Goal: Information Seeking & Learning: Learn about a topic

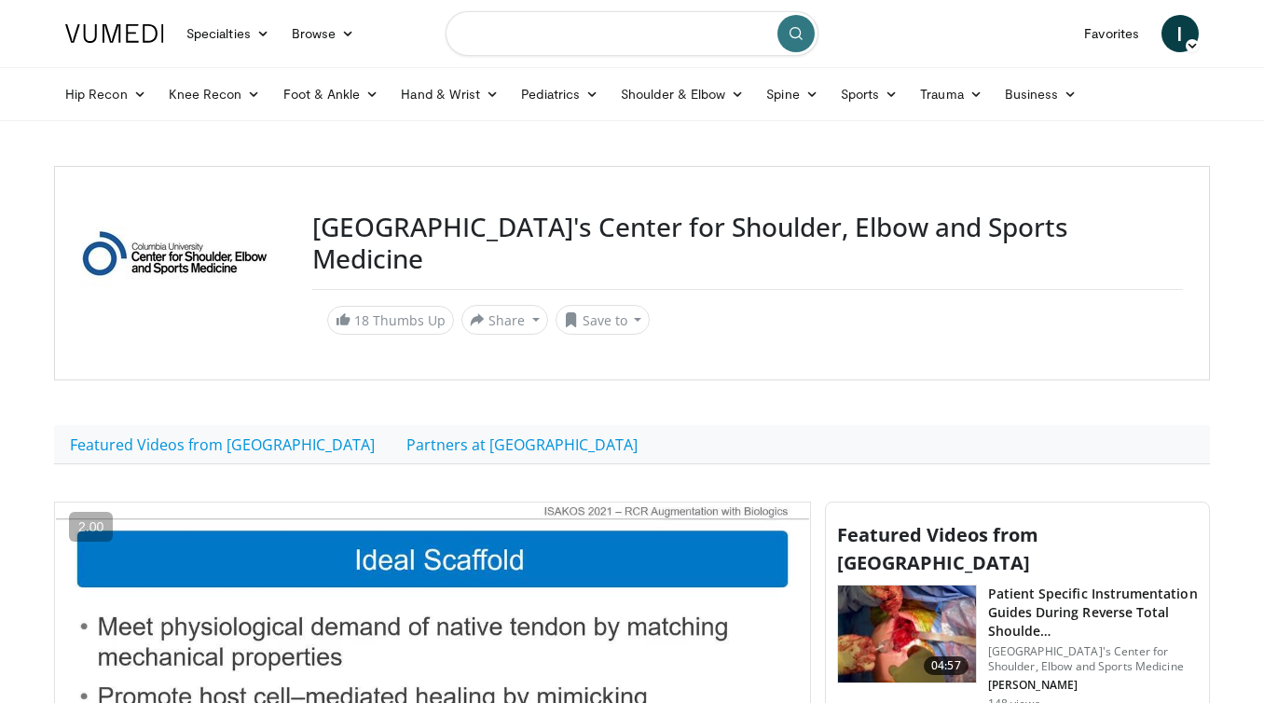
click at [607, 50] on input "Search topics, interventions" at bounding box center [632, 33] width 373 height 45
type input "**********"
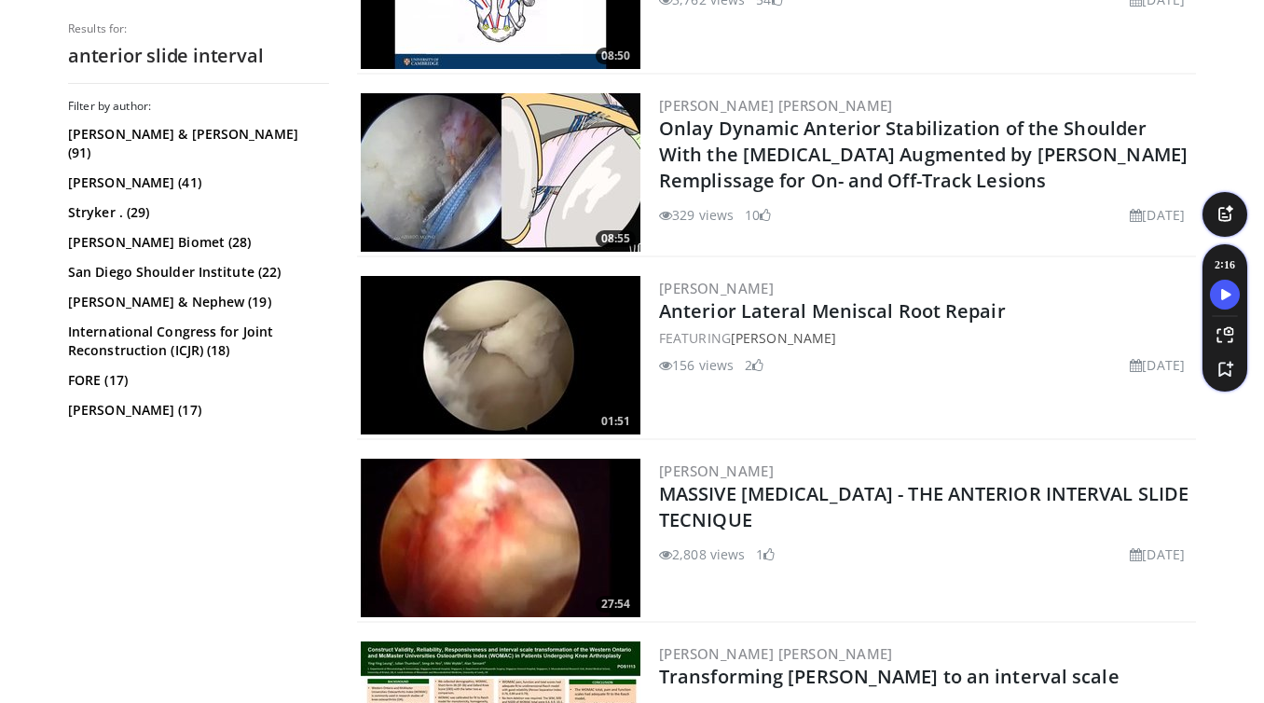
scroll to position [386, 0]
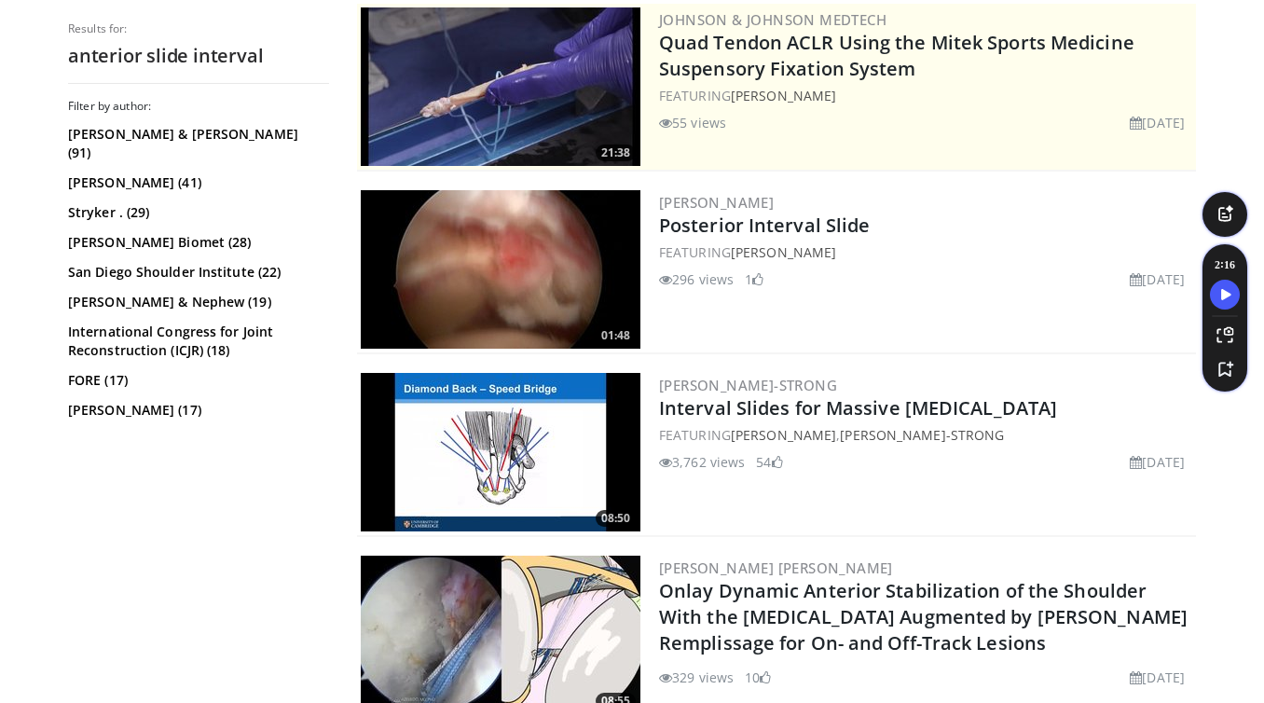
click at [544, 425] on img at bounding box center [501, 452] width 280 height 158
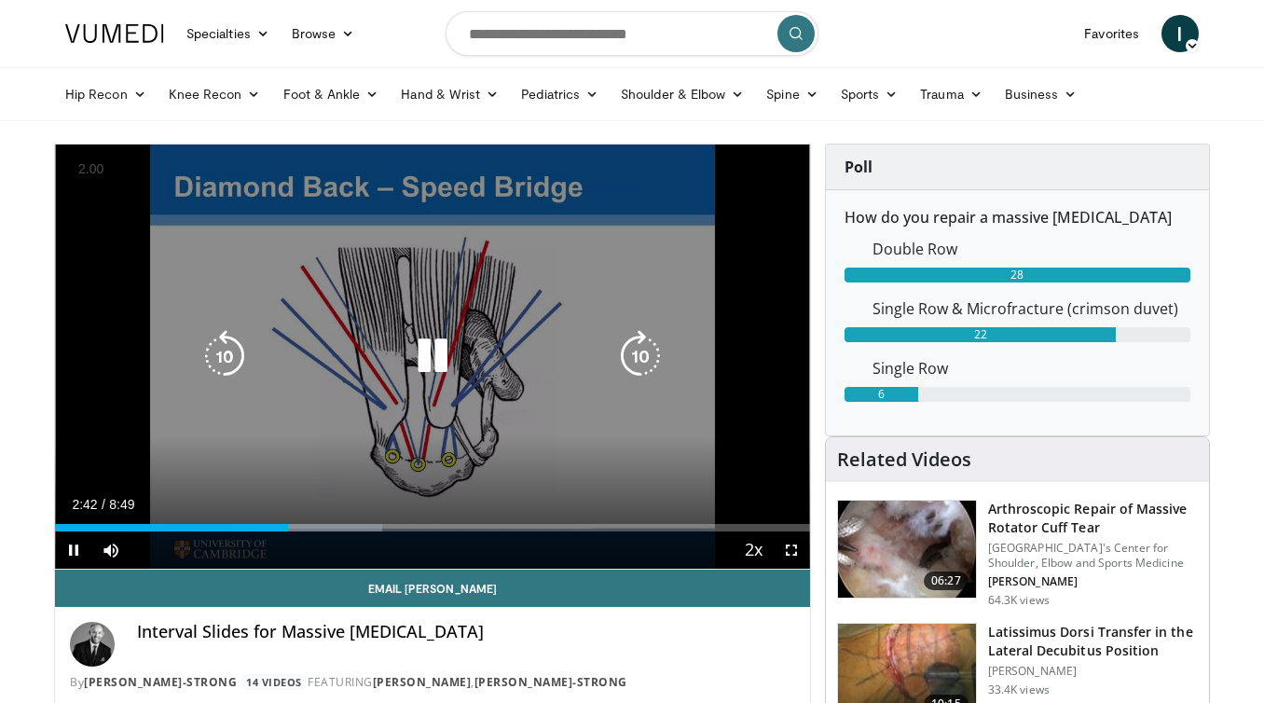
click at [471, 361] on div "Video Player" at bounding box center [432, 355] width 453 height 37
click at [434, 354] on icon "Video Player" at bounding box center [432, 356] width 52 height 52
click at [432, 354] on icon "Video Player" at bounding box center [432, 356] width 52 height 52
click at [420, 364] on icon "Video Player" at bounding box center [432, 356] width 52 height 52
click at [411, 361] on icon "Video Player" at bounding box center [432, 356] width 52 height 52
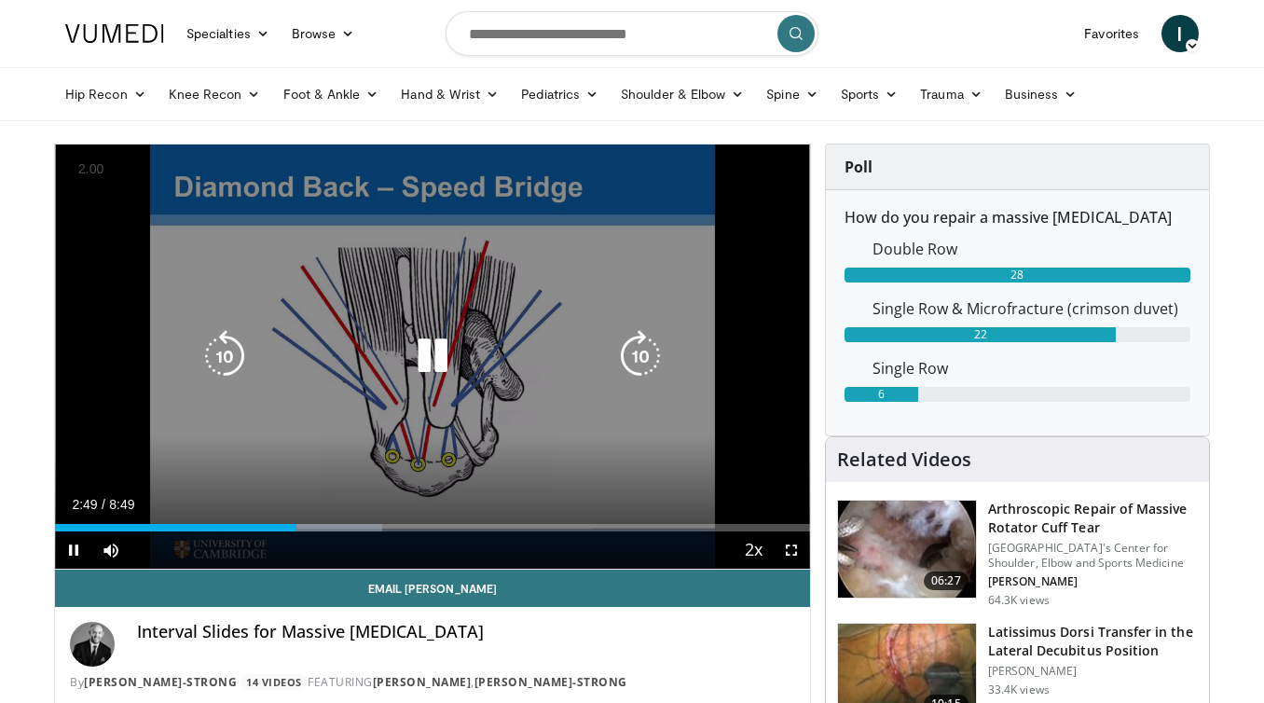
click at [414, 357] on icon "Video Player" at bounding box center [432, 356] width 52 height 52
click at [418, 367] on icon "Video Player" at bounding box center [432, 356] width 52 height 52
click at [442, 365] on icon "Video Player" at bounding box center [432, 356] width 52 height 52
click at [441, 352] on icon "Video Player" at bounding box center [432, 356] width 52 height 52
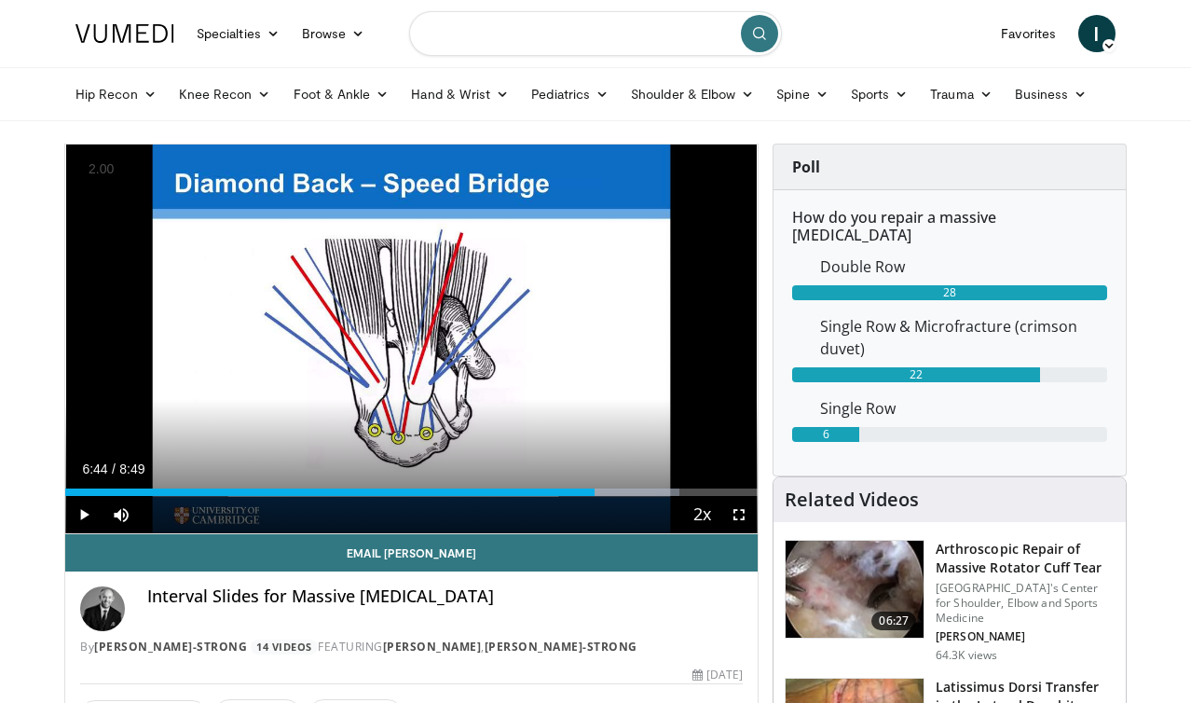
click at [591, 30] on input "Search topics, interventions" at bounding box center [595, 33] width 373 height 45
type input "**********"
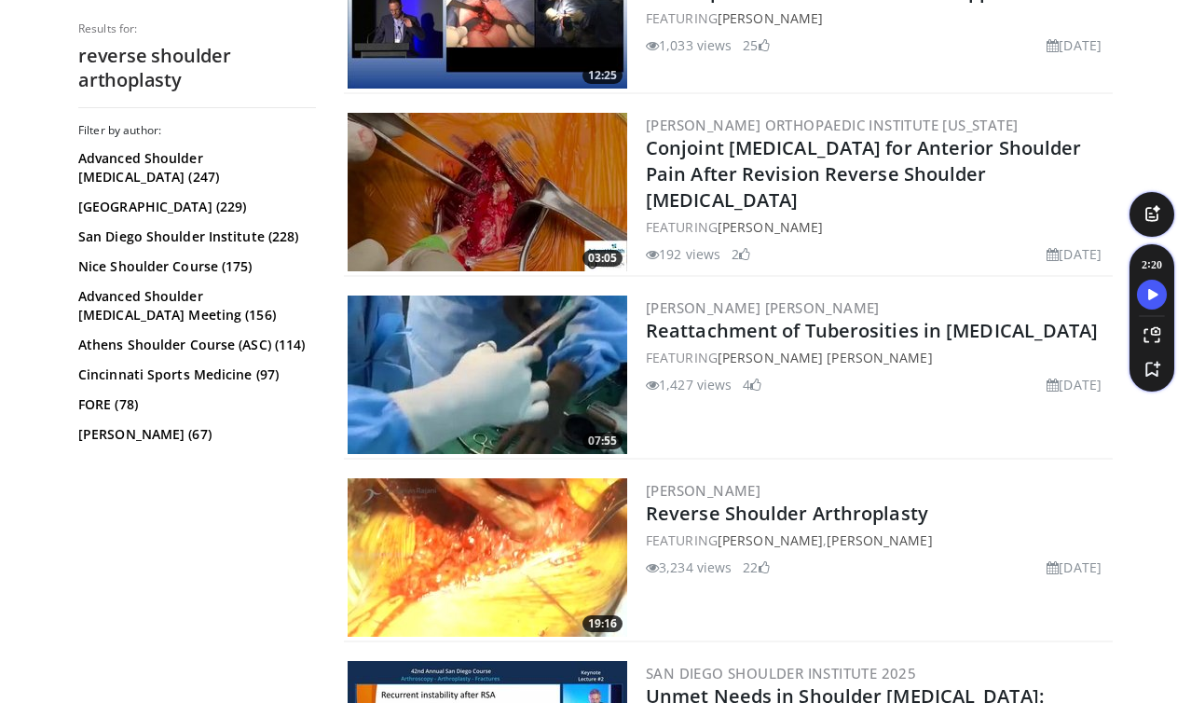
scroll to position [2292, 0]
